Goal: Task Accomplishment & Management: Manage account settings

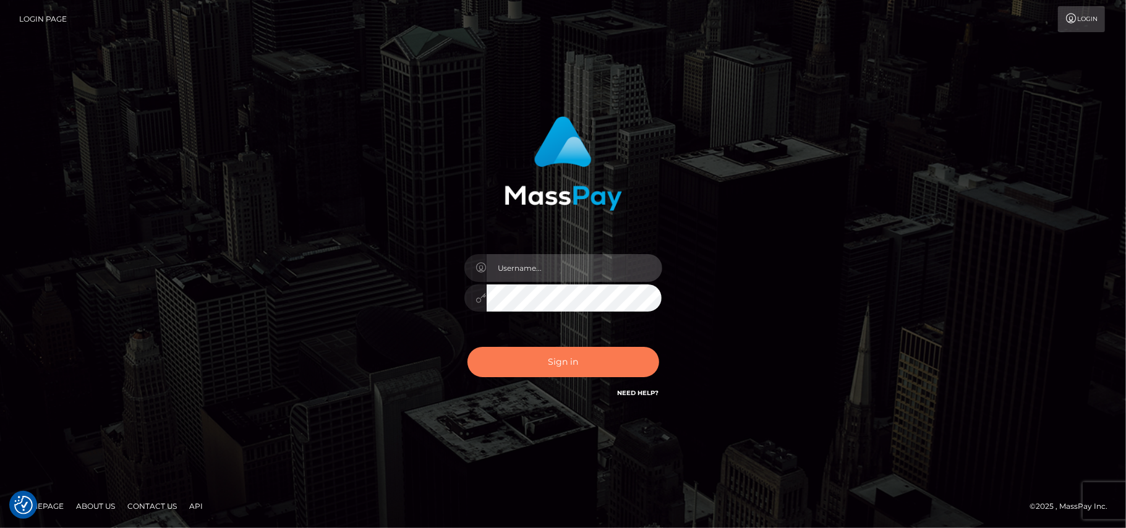
type input "Pk.es"
click at [554, 360] on button "Sign in" at bounding box center [563, 362] width 192 height 30
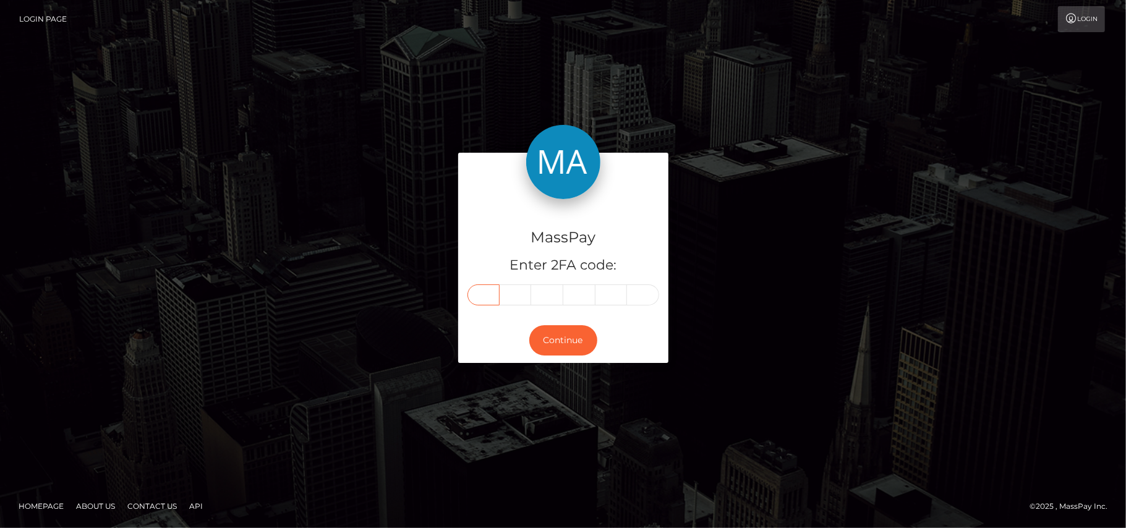
click at [485, 294] on input "text" at bounding box center [483, 294] width 32 height 21
type input "7"
type input "1"
type input "3"
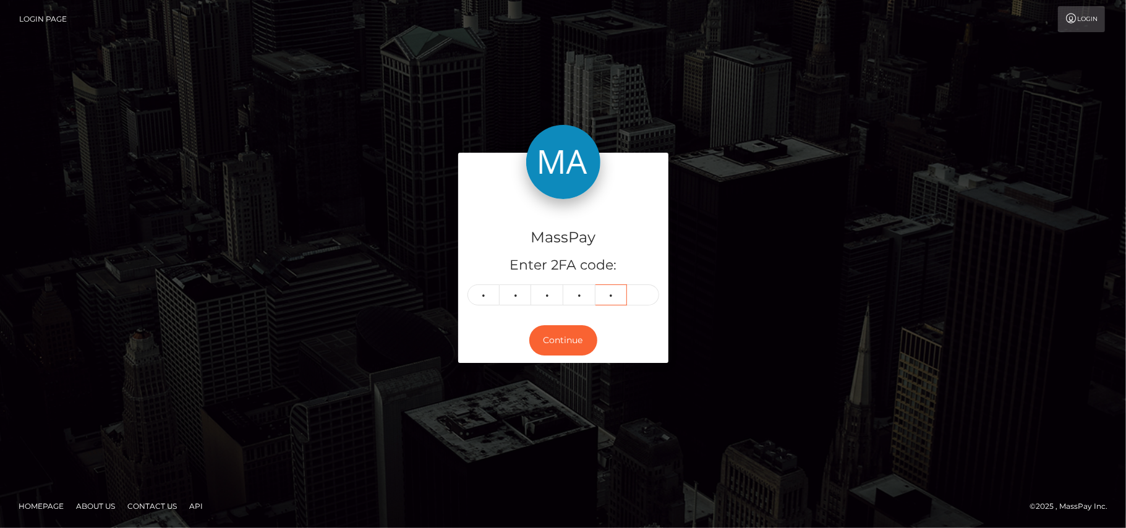
type input "7"
type input "3"
